Goal: Information Seeking & Learning: Learn about a topic

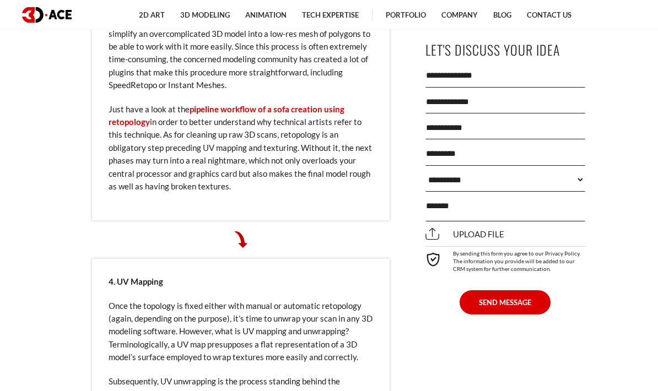
scroll to position [2026, 0]
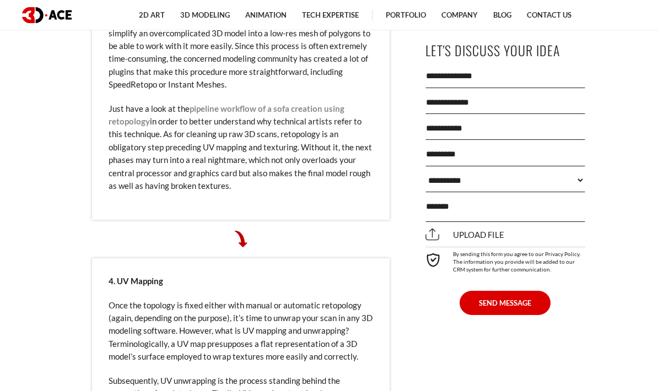
click at [116, 126] on link "pipeline workflow of a sofa creation using retopology" at bounding box center [227, 115] width 236 height 23
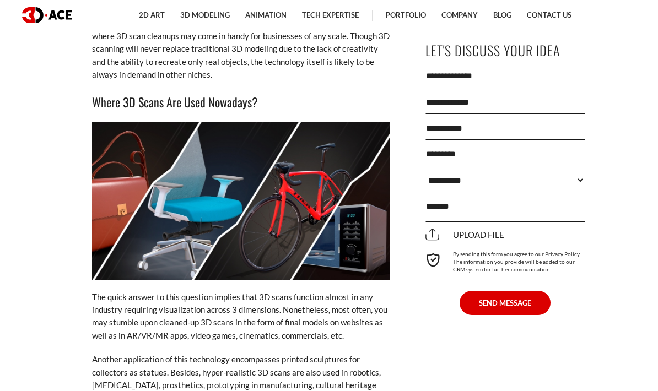
scroll to position [2925, 0]
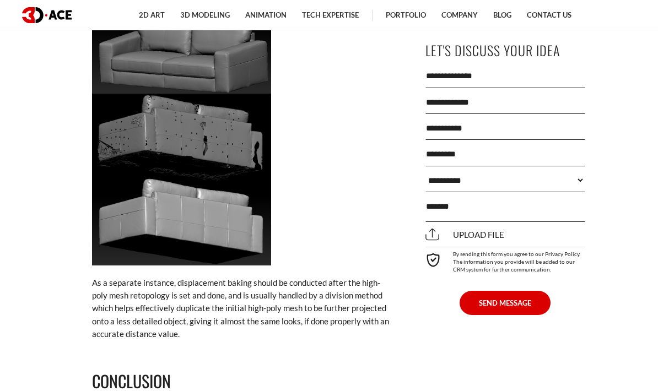
scroll to position [2309, 0]
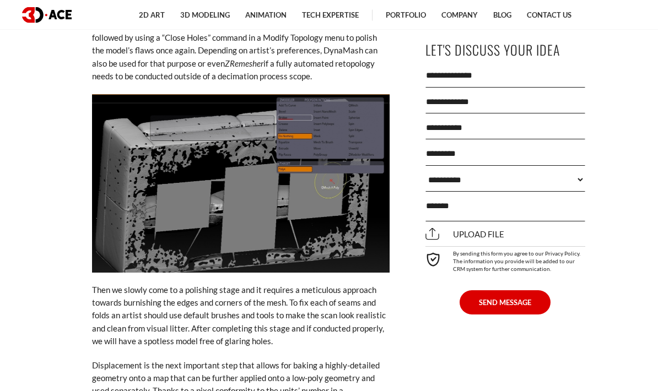
scroll to position [1336, 0]
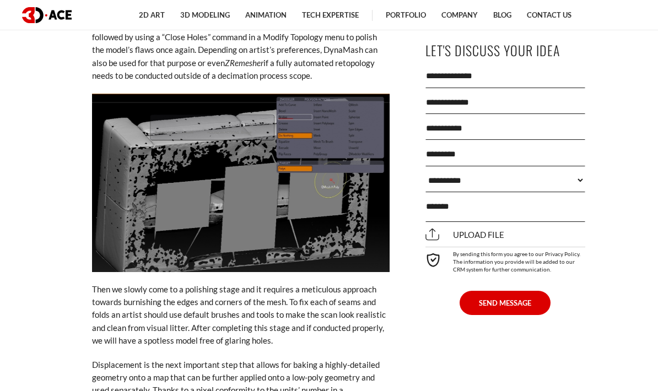
click at [608, 2] on ul "2D Art 2D Character Design 2D Environment Art 2D Concept Art Slot Art UI/UX Des…" at bounding box center [354, 15] width 561 height 30
